Goal: Go to known website: Access a specific website the user already knows

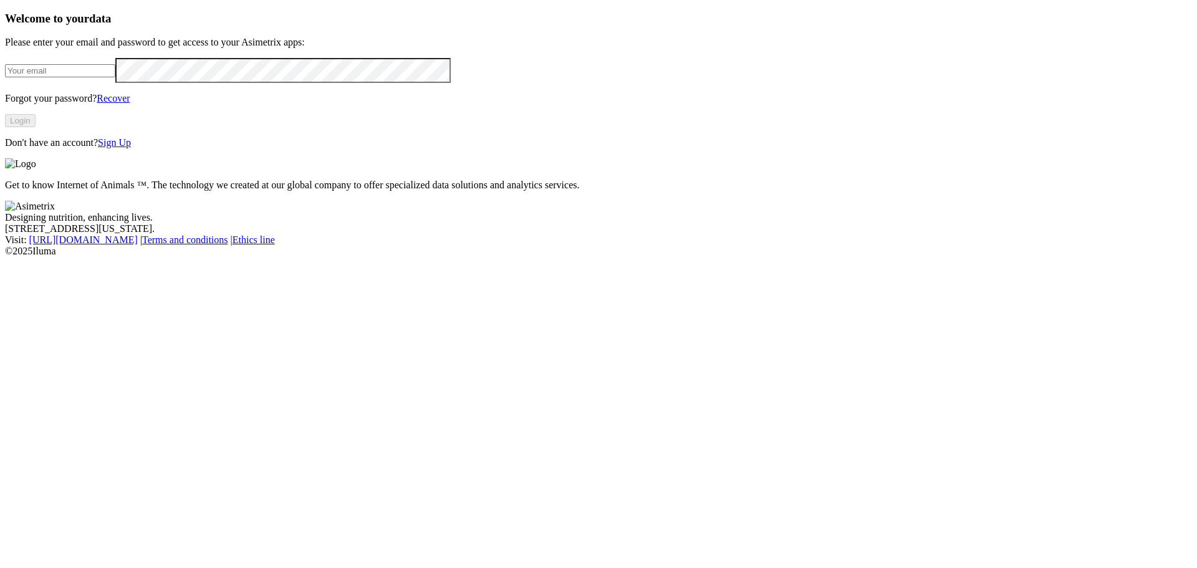
type input "[EMAIL_ADDRESS][DOMAIN_NAME]"
click at [36, 127] on button "Login" at bounding box center [20, 120] width 31 height 13
